Goal: Navigation & Orientation: Find specific page/section

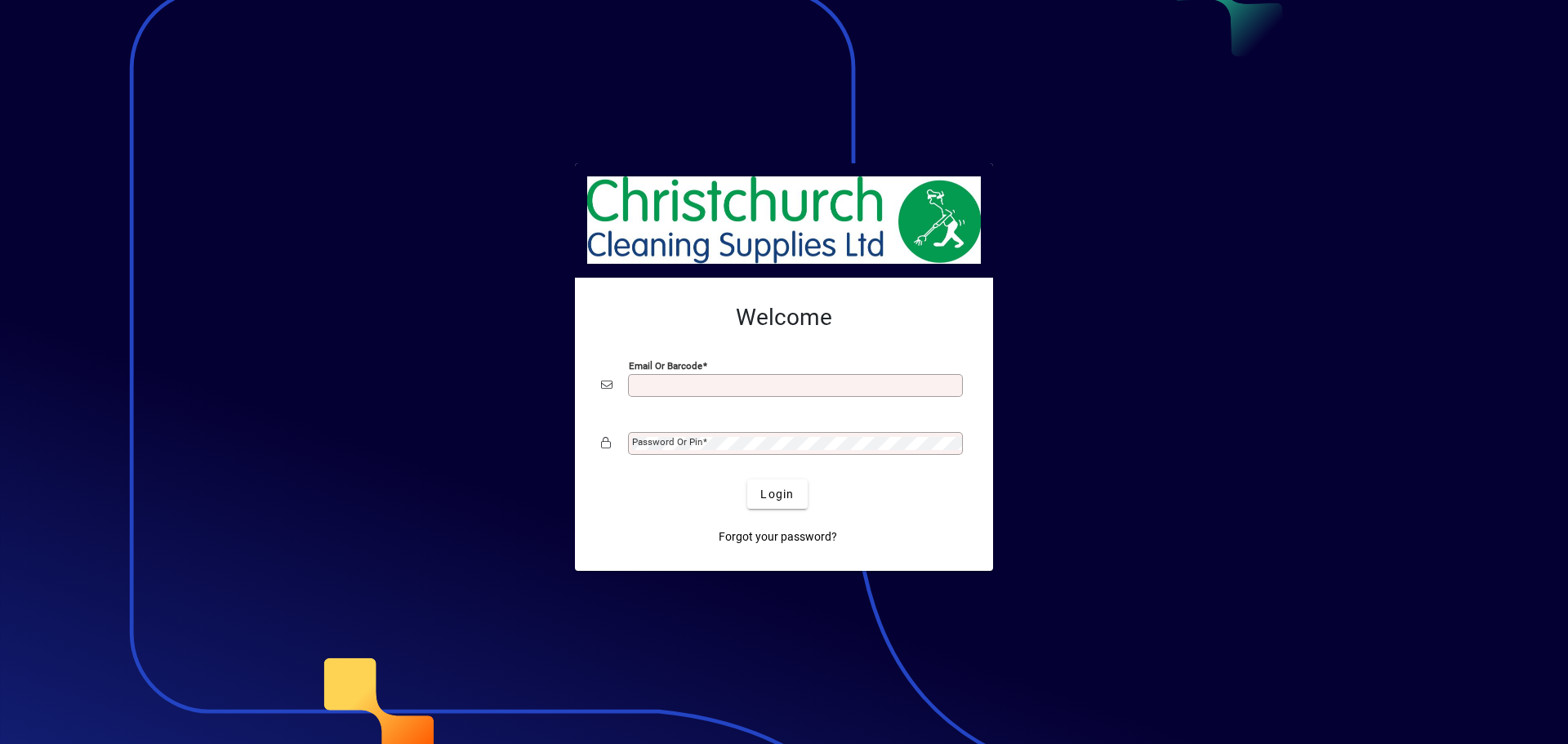
type input "**********"
click at [747, 479] on button "Login" at bounding box center [776, 493] width 59 height 29
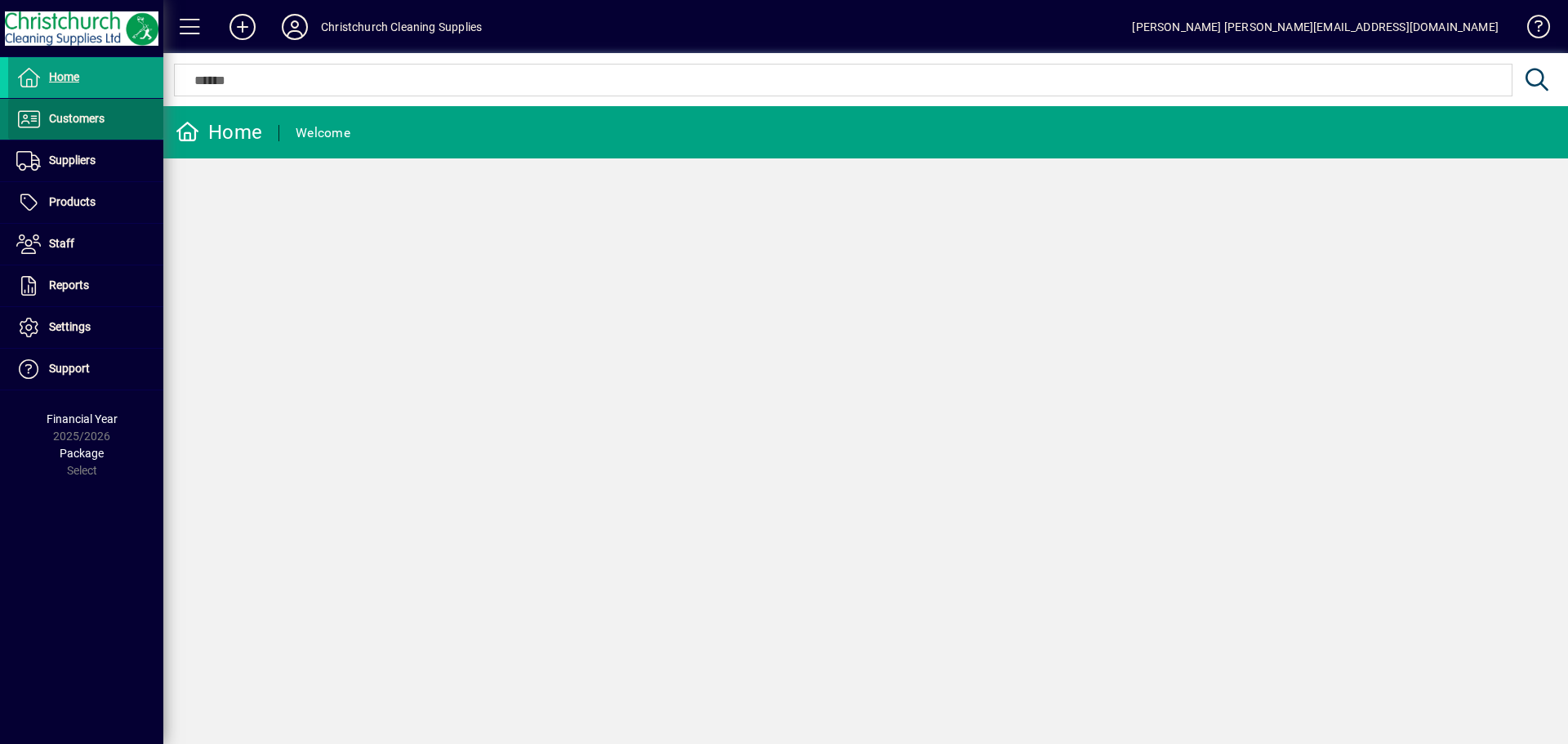
click at [58, 118] on span "Customers" at bounding box center [77, 119] width 56 height 13
